Goal: Navigation & Orientation: Find specific page/section

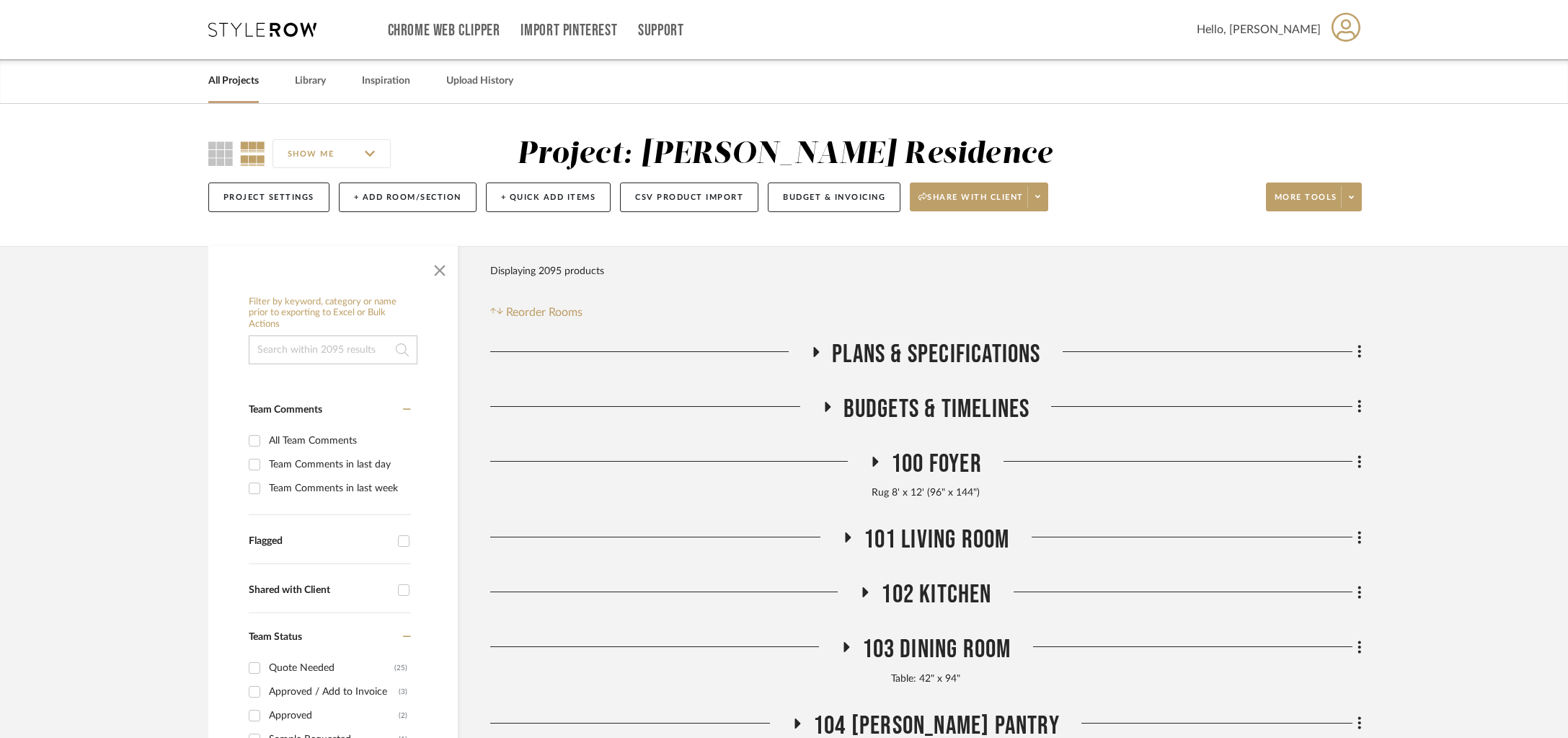
click at [234, 84] on link "All Projects" at bounding box center [233, 81] width 50 height 20
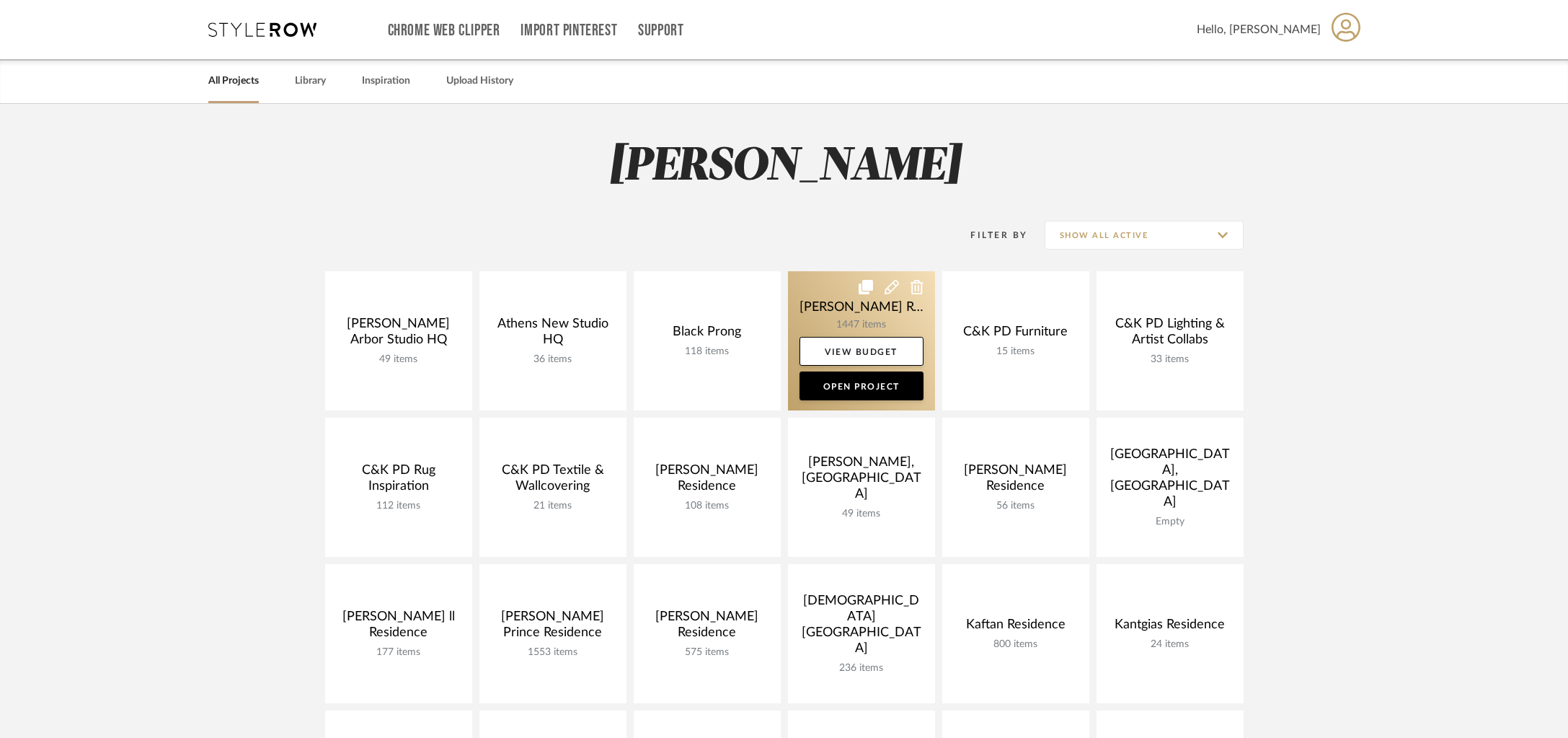
click at [859, 306] on link at bounding box center [861, 341] width 147 height 139
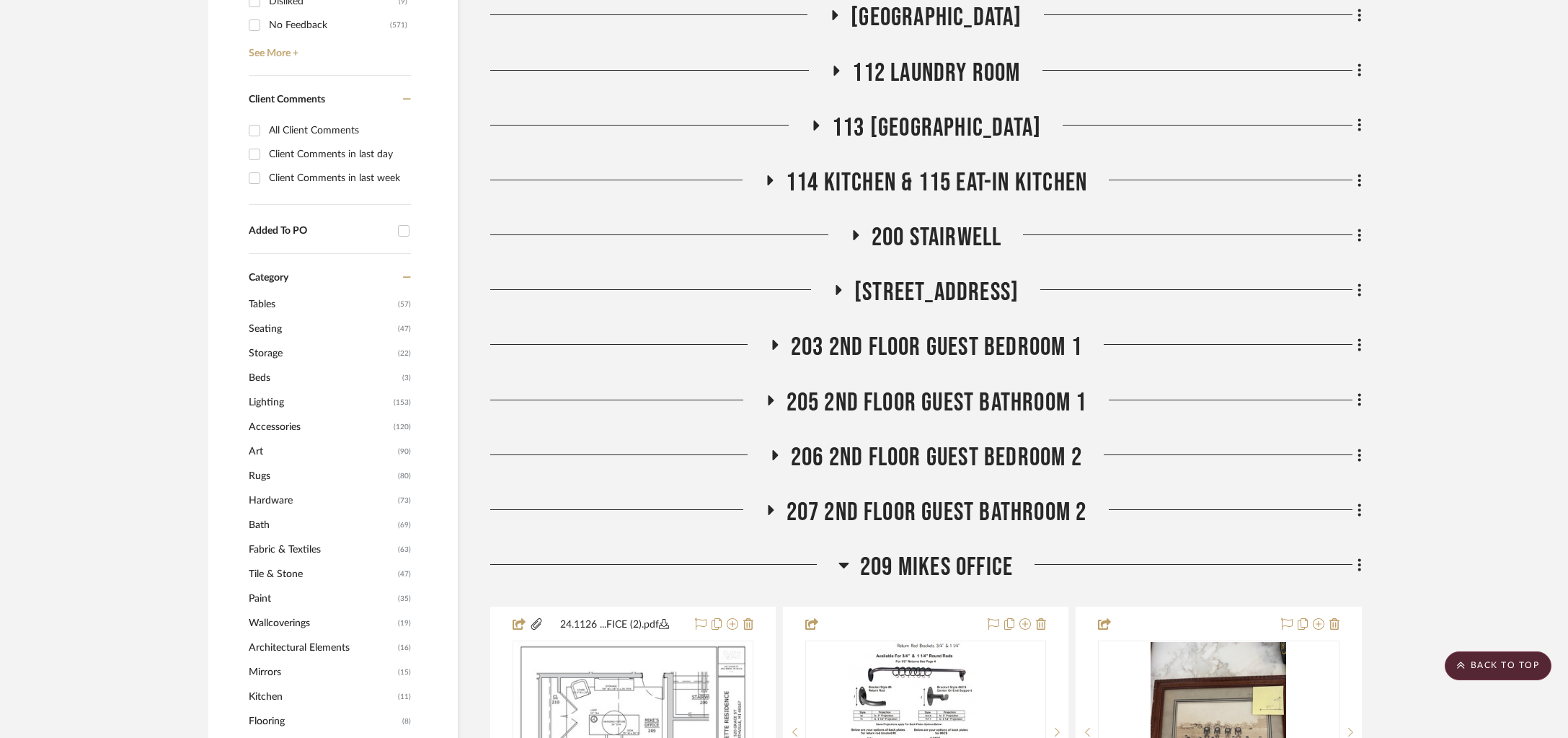
scroll to position [1044, 0]
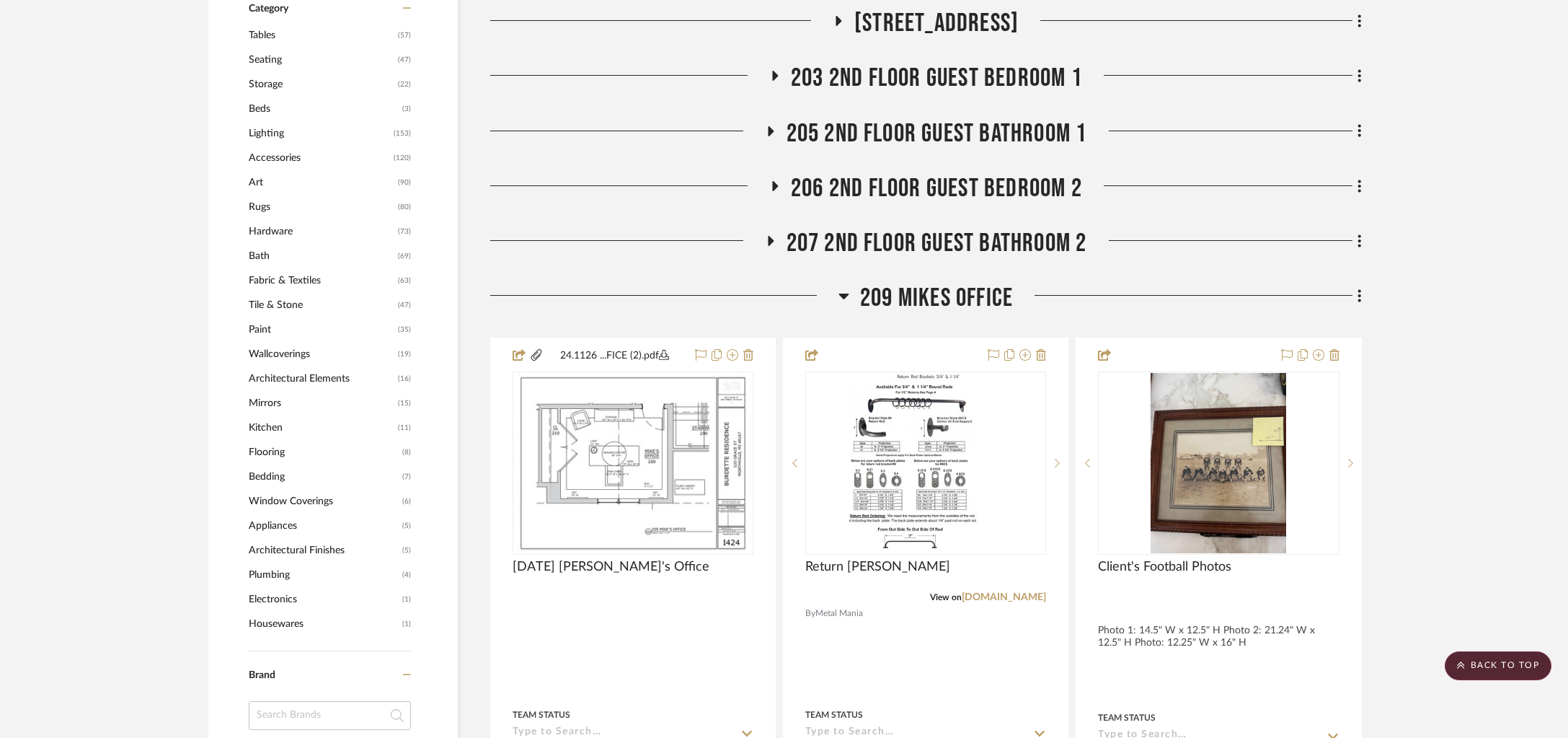
click at [936, 293] on span "209 Mikes Office" at bounding box center [936, 297] width 153 height 31
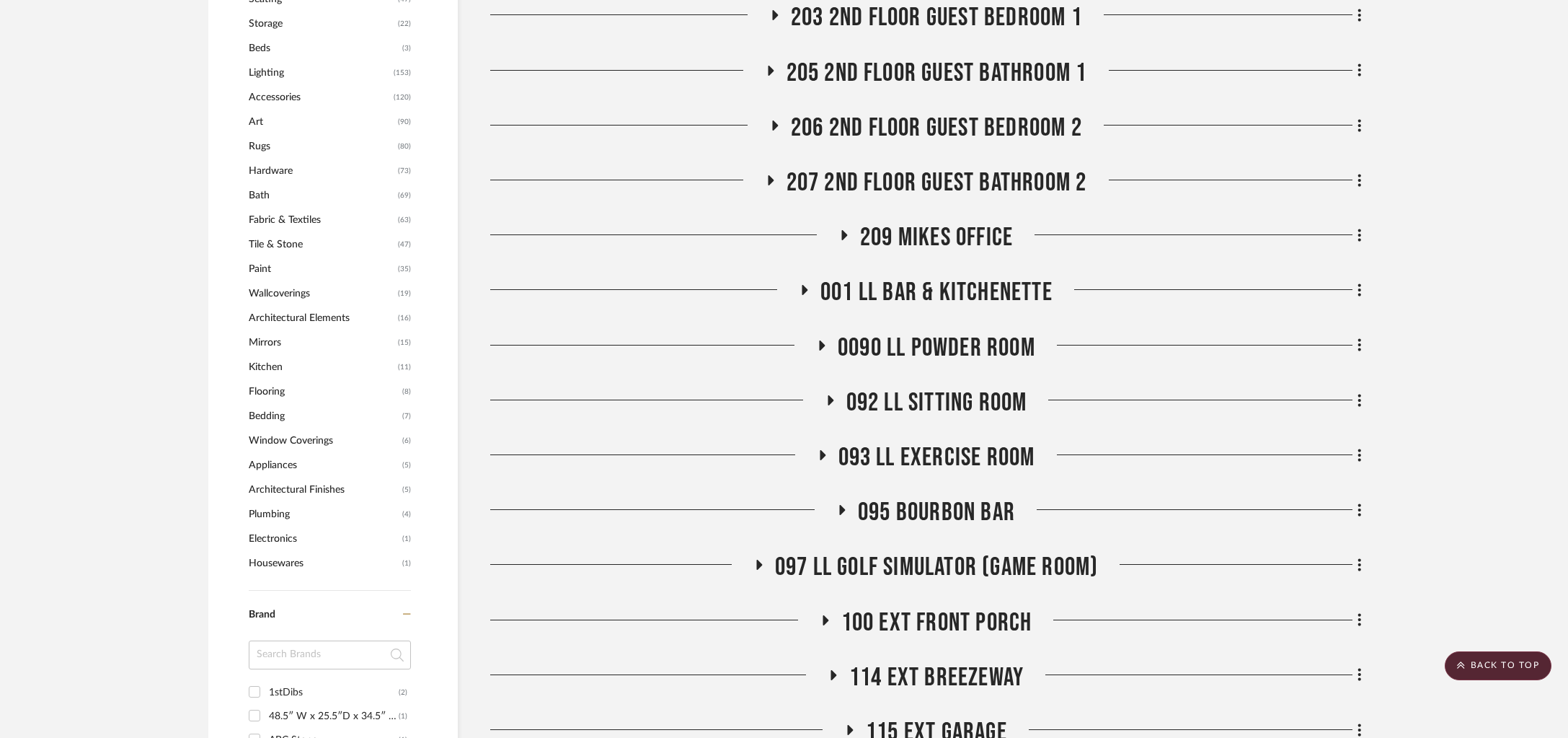
scroll to position [1390, 0]
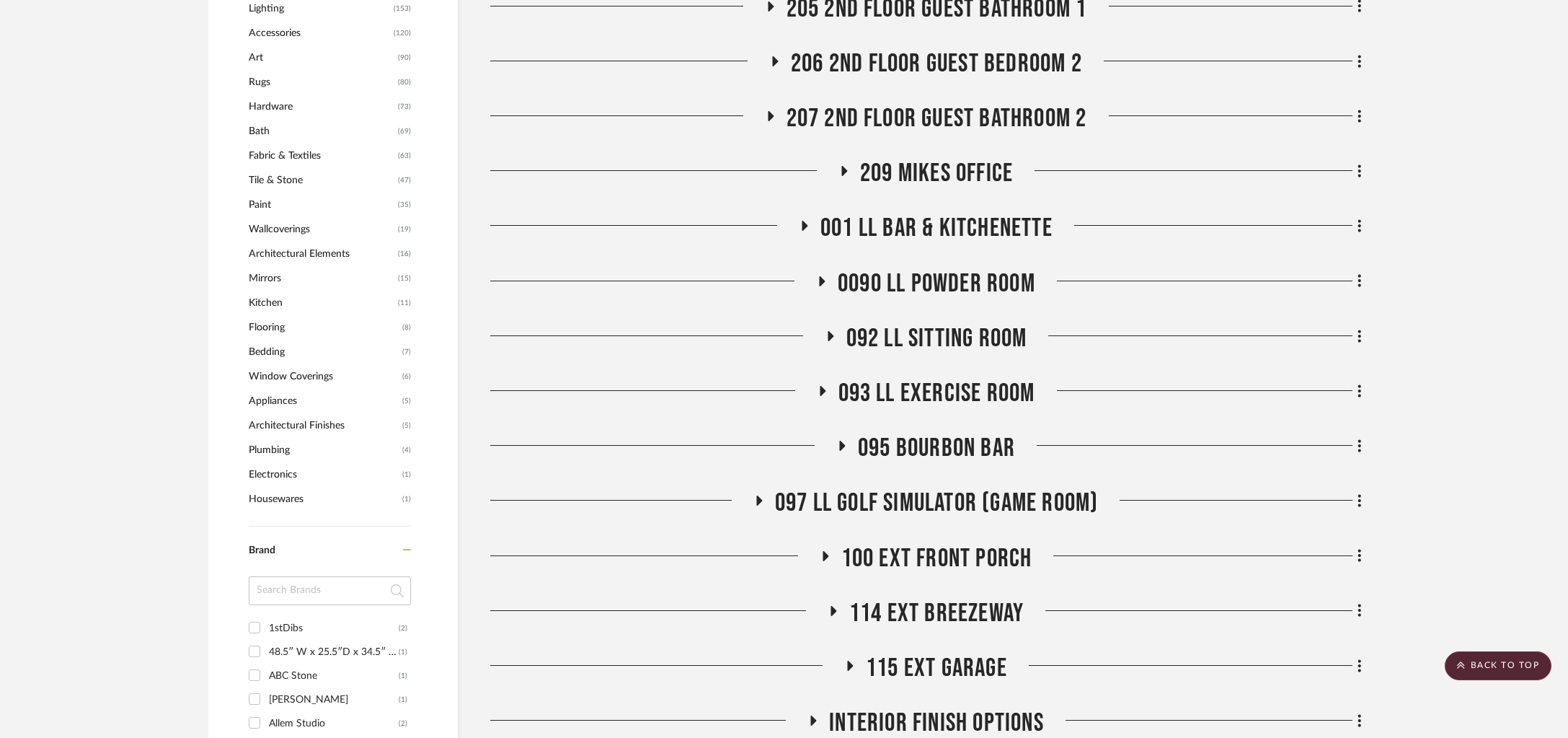
click at [933, 330] on span "092 LL Sitting Room" at bounding box center [936, 338] width 181 height 31
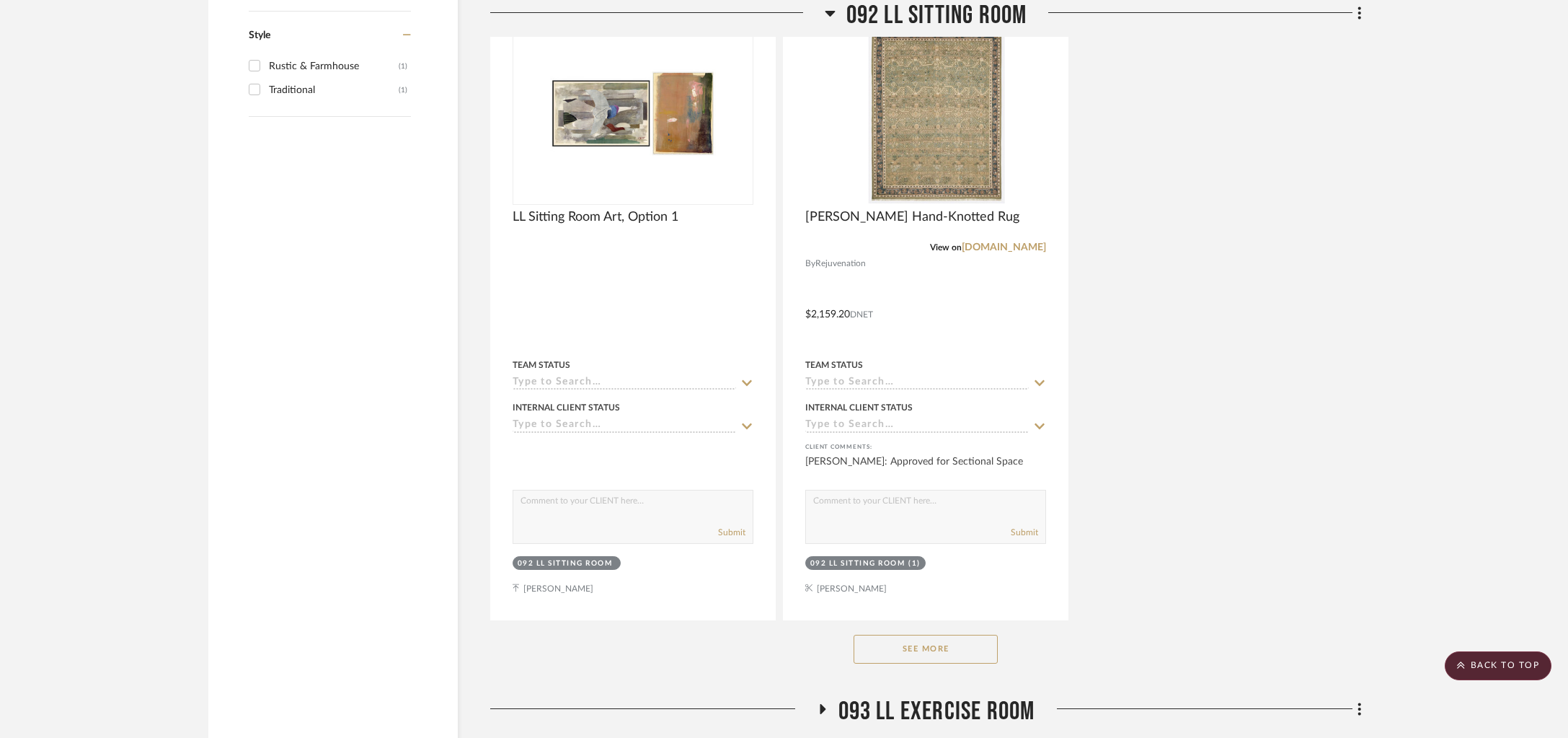
scroll to position [3269, 0]
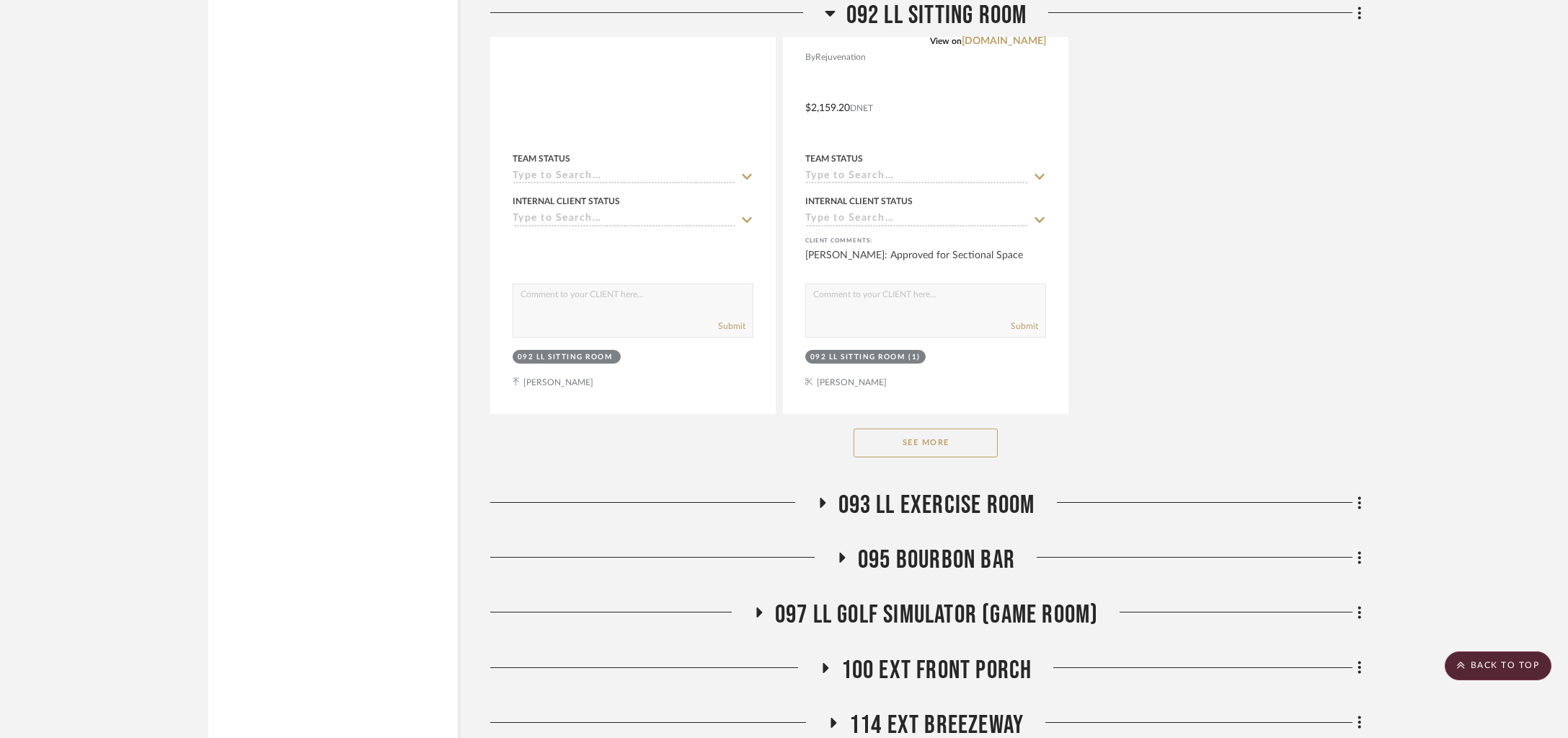
click at [971, 444] on button "See More" at bounding box center [925, 443] width 144 height 29
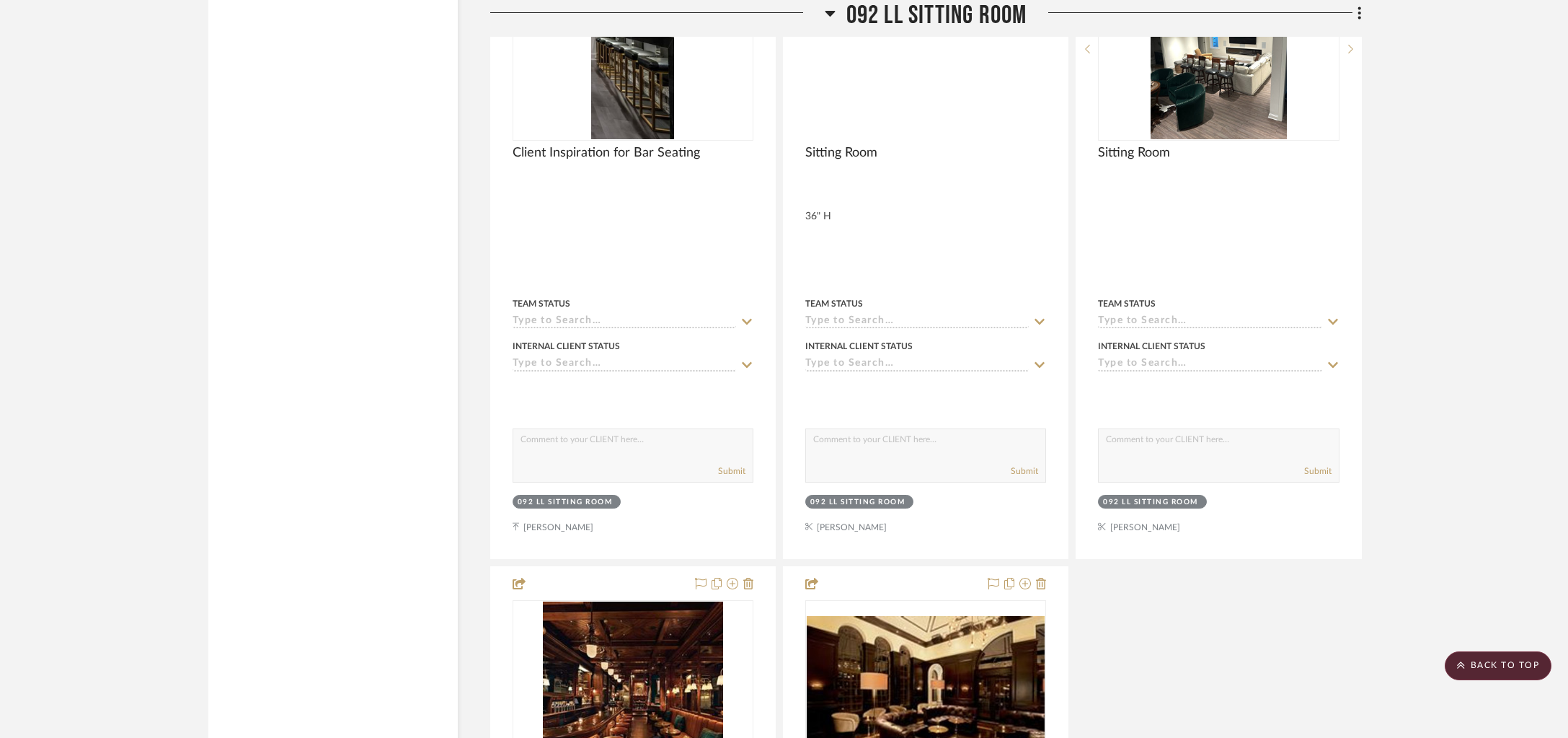
scroll to position [7571, 0]
